Goal: Find specific page/section: Find specific page/section

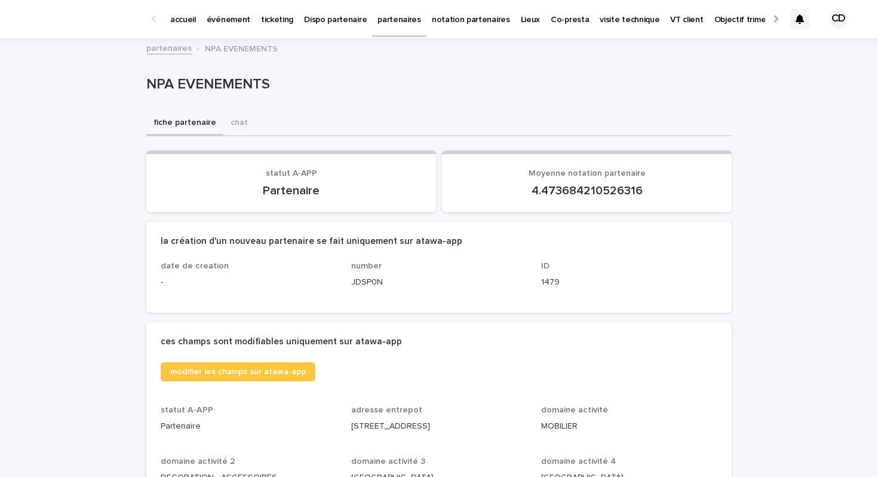
click at [226, 20] on p "événement" at bounding box center [229, 12] width 44 height 25
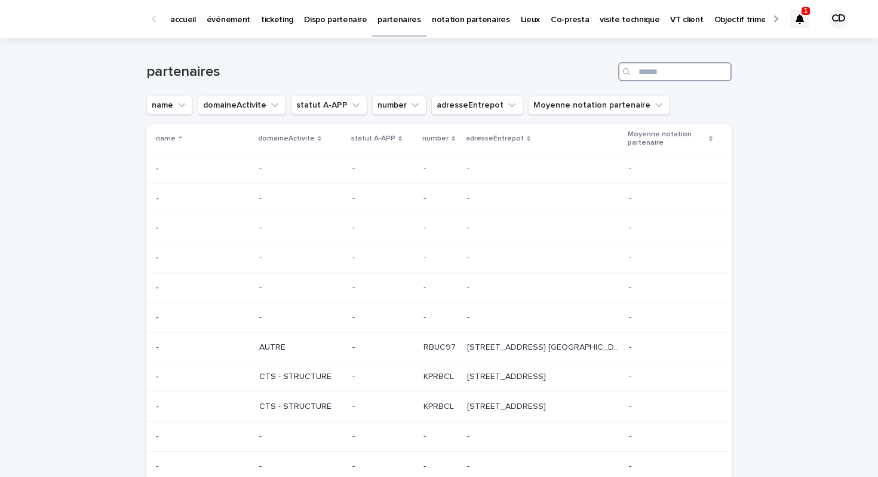
click at [651, 70] on input "Search" at bounding box center [674, 71] width 113 height 19
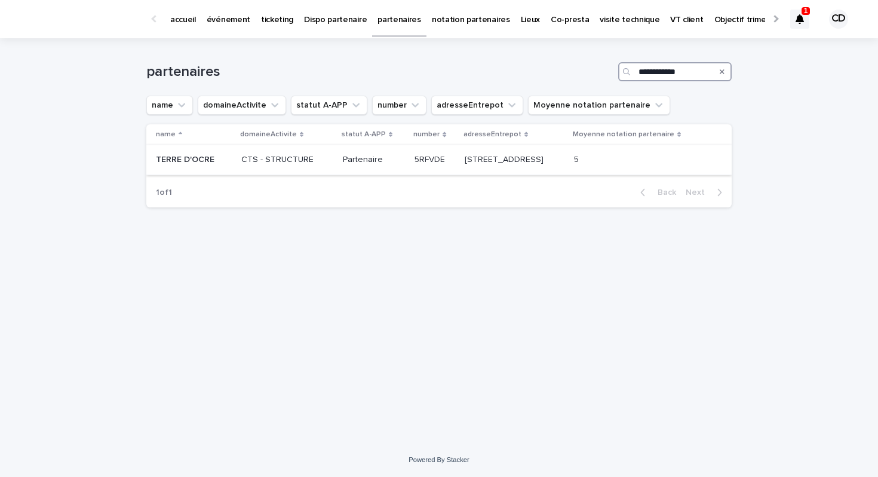
type input "**********"
click at [527, 173] on td "[STREET_ADDRESS][GEOGRAPHIC_DATA][STREET_ADDRESS]" at bounding box center [514, 160] width 109 height 30
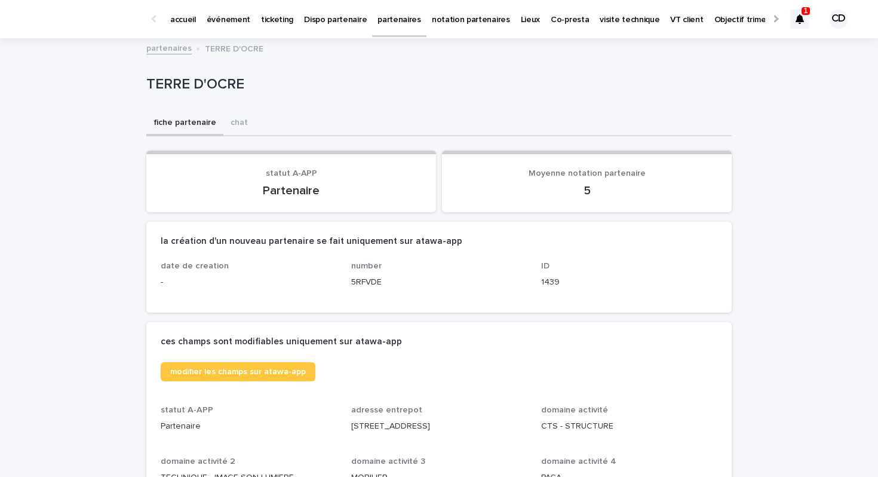
click at [800, 14] on icon at bounding box center [800, 19] width 8 height 10
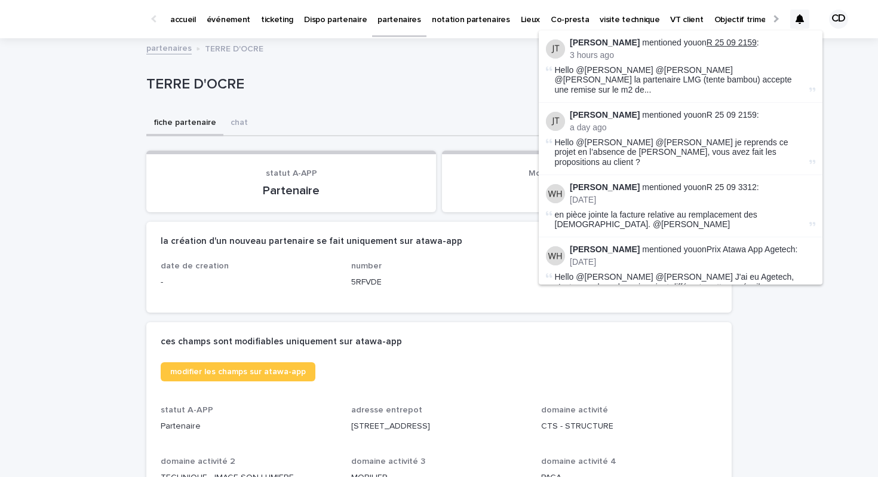
click at [722, 41] on link "R 25 09 2159" at bounding box center [732, 43] width 50 height 10
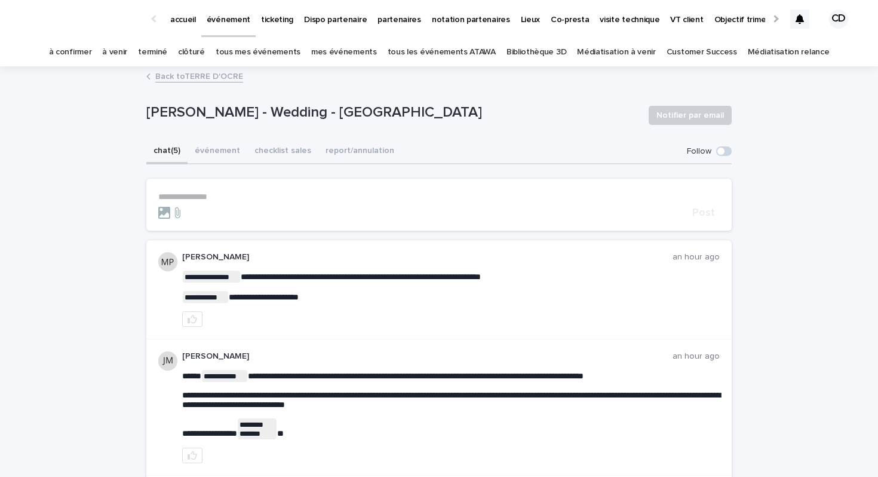
click at [390, 24] on p "partenaires" at bounding box center [400, 12] width 44 height 25
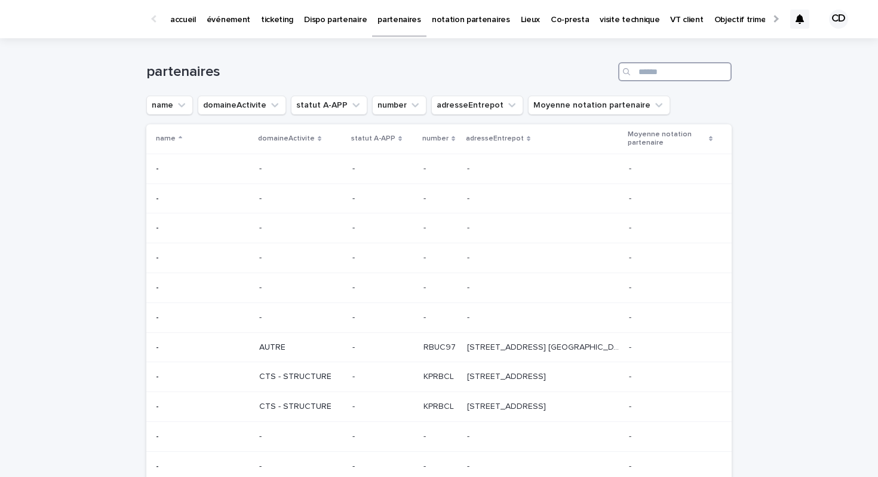
click at [682, 72] on input "Search" at bounding box center [674, 71] width 113 height 19
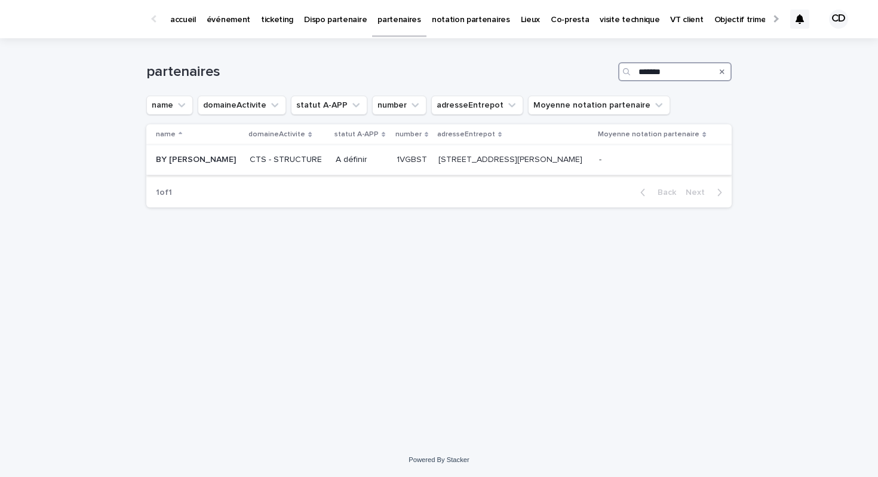
type input "*******"
click at [438, 167] on div "[STREET_ADDRESS][PERSON_NAME] [STREET_ADDRESS][PERSON_NAME]" at bounding box center [513, 160] width 151 height 20
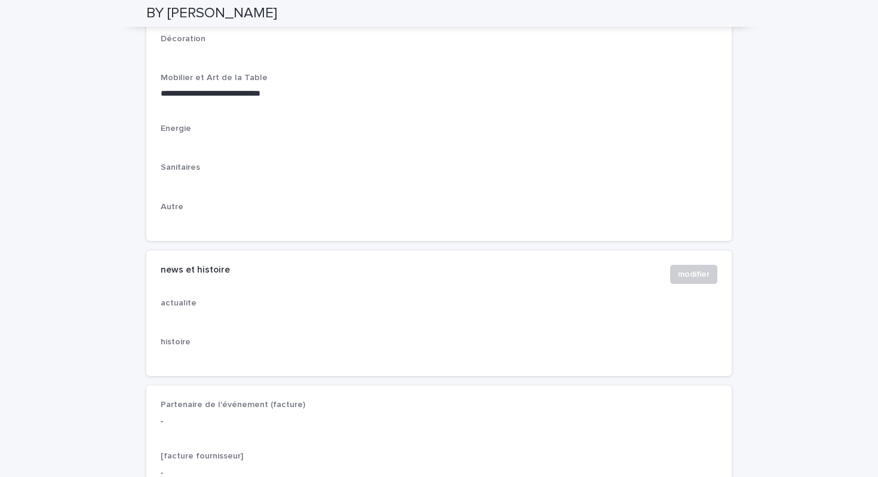
scroll to position [1547, 0]
